Goal: Information Seeking & Learning: Learn about a topic

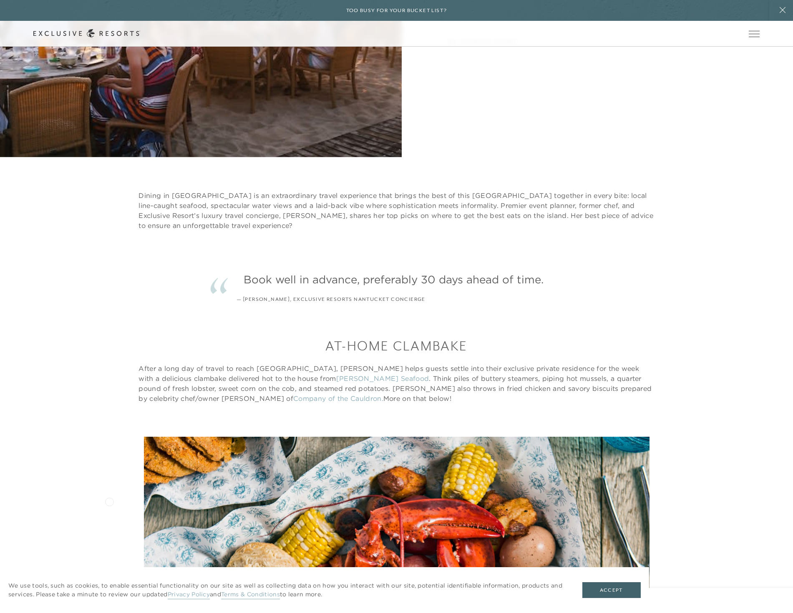
scroll to position [334, 0]
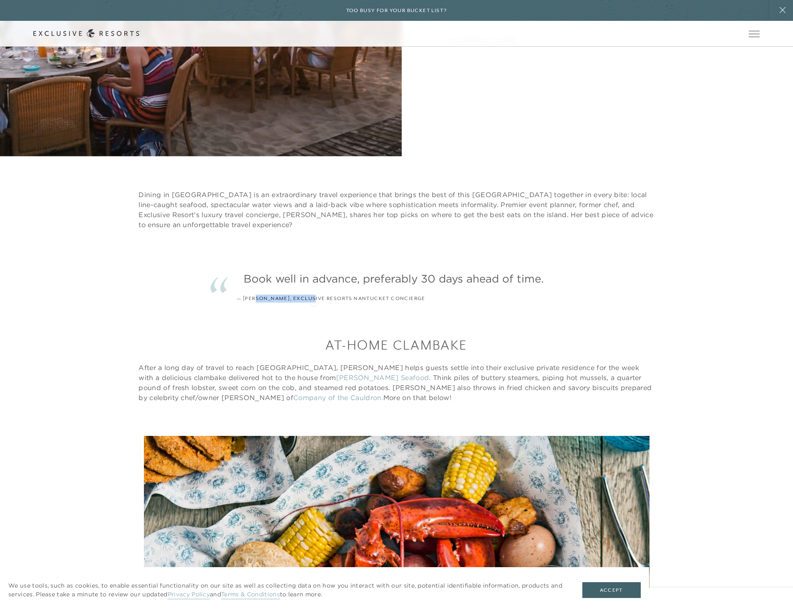
drag, startPoint x: 256, startPoint y: 299, endPoint x: 314, endPoint y: 301, distance: 57.6
click at [314, 301] on div "— [PERSON_NAME], Exclusive Resorts Nantucket Concierge" at bounding box center [331, 299] width 188 height 8
click at [203, 366] on p "After a long day of travel to reach [GEOGRAPHIC_DATA], [PERSON_NAME] helps gues…" at bounding box center [395, 383] width 515 height 40
drag, startPoint x: 203, startPoint y: 366, endPoint x: 158, endPoint y: 370, distance: 45.2
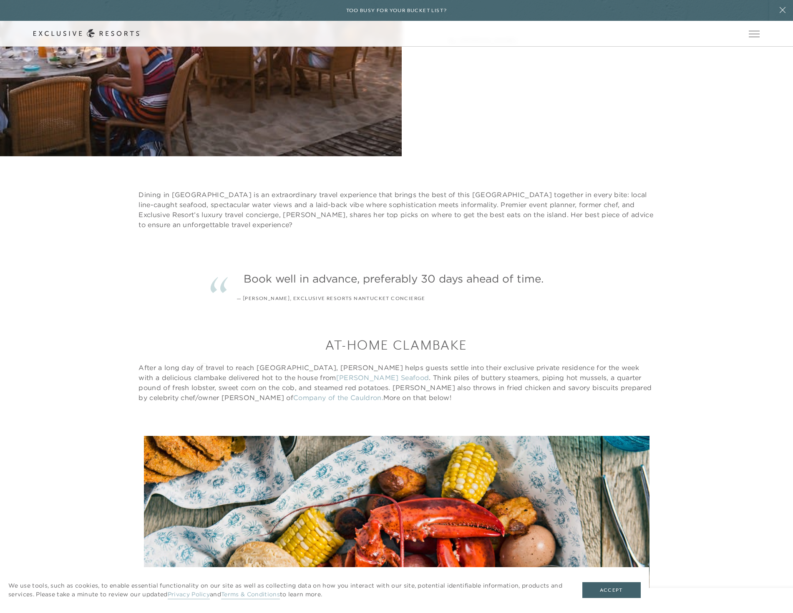
click at [169, 369] on p "After a long day of travel to reach [GEOGRAPHIC_DATA], [PERSON_NAME] helps gues…" at bounding box center [395, 383] width 515 height 40
click at [131, 370] on div "At-Home Clambake After a long day of travel to reach [GEOGRAPHIC_DATA], [PERSON…" at bounding box center [396, 369] width 726 height 67
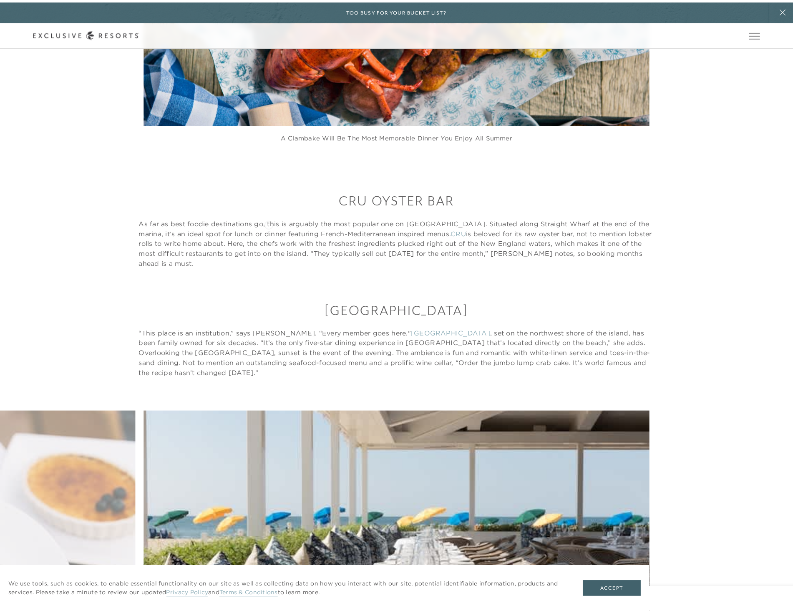
scroll to position [0, 0]
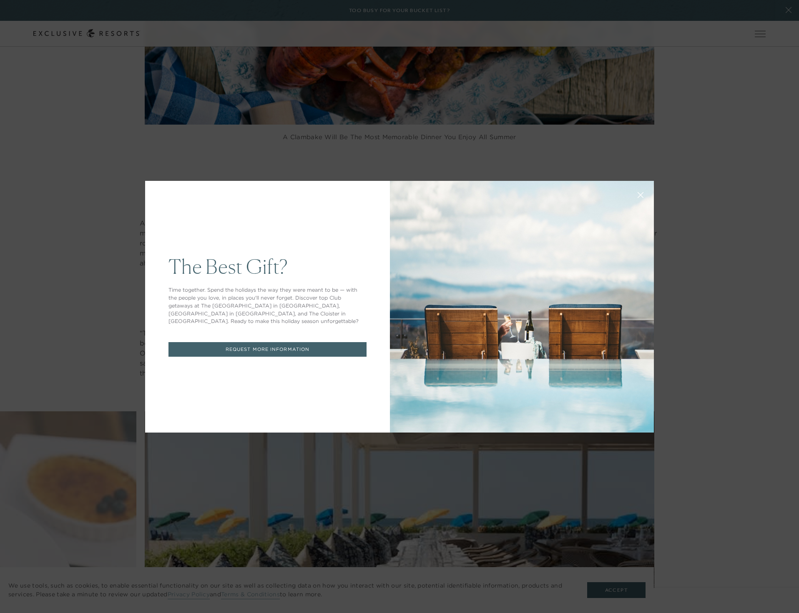
click at [637, 193] on icon at bounding box center [640, 195] width 6 height 6
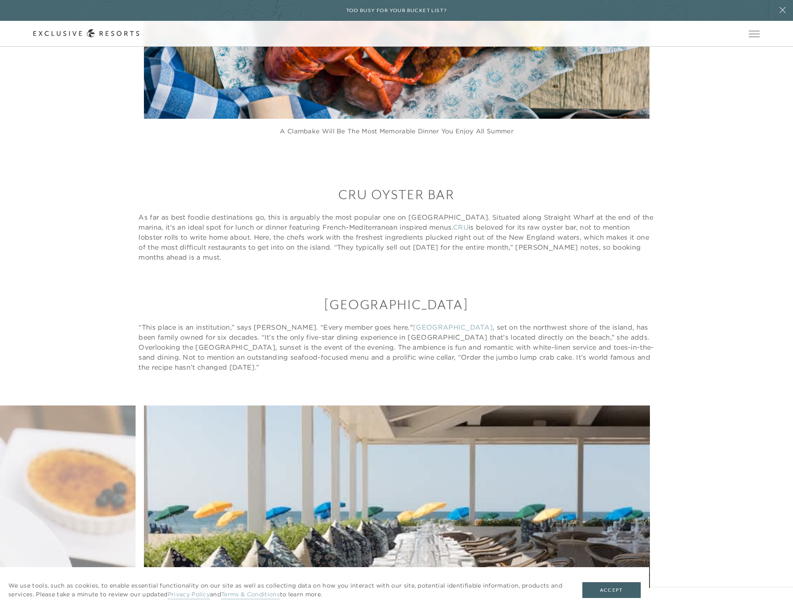
click at [224, 226] on p "As far as best foodie destinations go, this is arguably the most popular one on…" at bounding box center [395, 237] width 515 height 50
drag, startPoint x: 233, startPoint y: 354, endPoint x: 211, endPoint y: 352, distance: 23.0
click at [211, 352] on p "“This place is an institution,” says [PERSON_NAME]. “Every member goes here." […" at bounding box center [395, 347] width 515 height 50
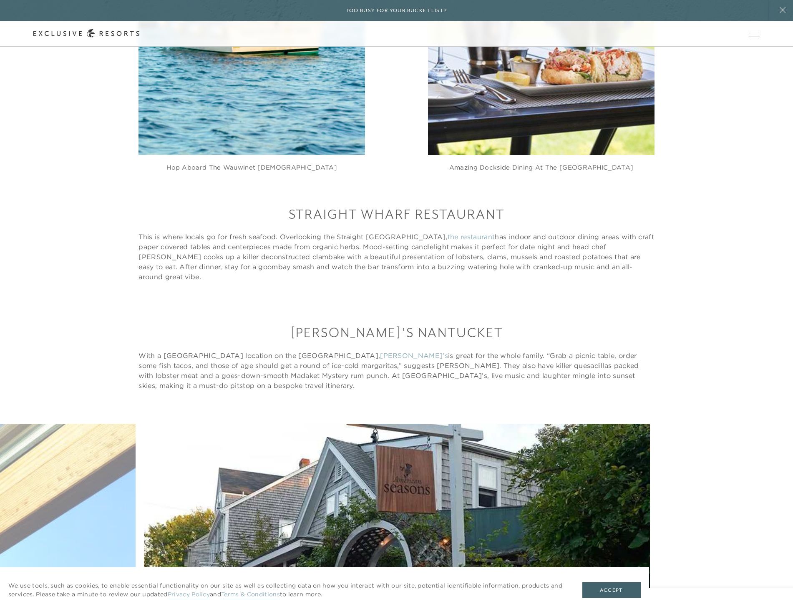
scroll to position [2046, 0]
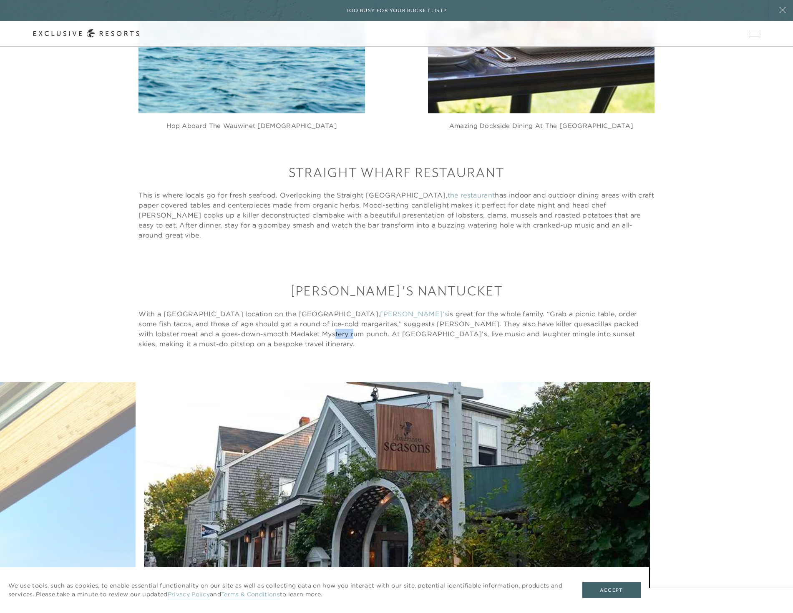
drag, startPoint x: 122, startPoint y: 354, endPoint x: 200, endPoint y: 326, distance: 82.8
click at [200, 326] on p "With a Madaket location on the west end, [PERSON_NAME]’s is great for the whole…" at bounding box center [395, 329] width 515 height 40
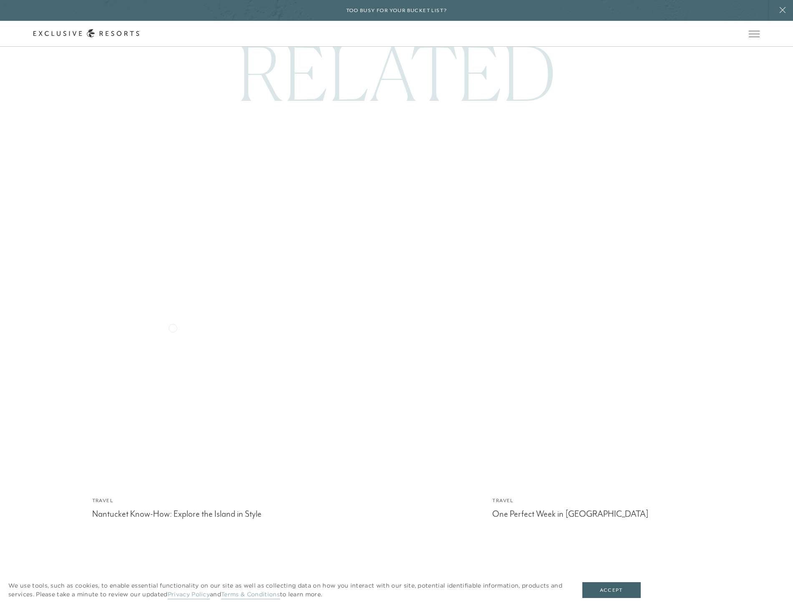
scroll to position [3744, 0]
